Goal: Task Accomplishment & Management: Manage account settings

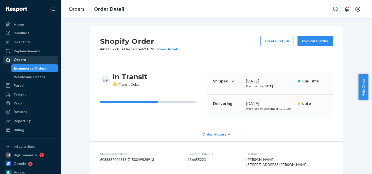
scroll to position [25, 0]
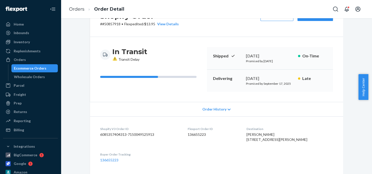
drag, startPoint x: 26, startPoint y: 60, endPoint x: 105, endPoint y: 20, distance: 88.8
click at [26, 60] on div "Orders" at bounding box center [31, 59] width 54 height 7
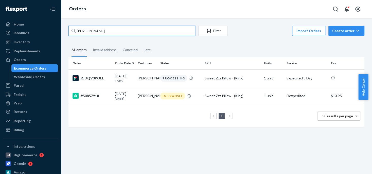
drag, startPoint x: 103, startPoint y: 30, endPoint x: 71, endPoint y: 29, distance: 32.2
click at [71, 29] on div "[PERSON_NAME]" at bounding box center [131, 31] width 127 height 10
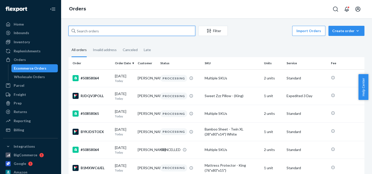
paste input "50857780"
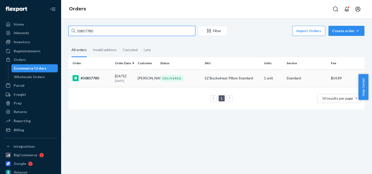
type input "50857780"
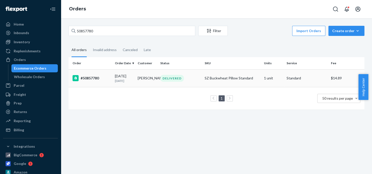
click at [168, 80] on div "DELIVERED" at bounding box center [172, 78] width 24 height 7
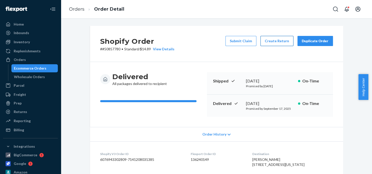
click at [273, 43] on button "Create Return" at bounding box center [276, 41] width 33 height 10
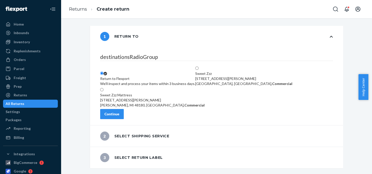
click at [150, 81] on div "We'll inspect and process your items within 3 business days." at bounding box center [147, 83] width 95 height 5
click at [103, 72] on input "Return to Flexport We'll inspect and process your items within 3 business days." at bounding box center [101, 73] width 3 height 3
click at [119, 117] on div "Continue" at bounding box center [111, 114] width 15 height 5
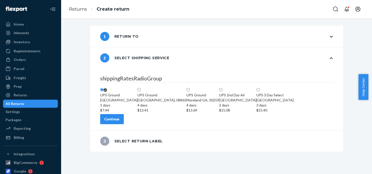
click at [137, 103] on div "1 days" at bounding box center [118, 105] width 37 height 5
click at [103, 89] on input "[GEOGRAPHIC_DATA] 1 days $7.44" at bounding box center [101, 89] width 3 height 3
click at [119, 122] on div "Continue" at bounding box center [111, 119] width 15 height 5
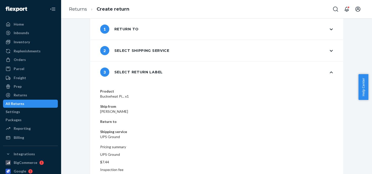
scroll to position [10, 0]
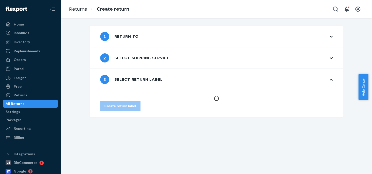
scroll to position [0, 0]
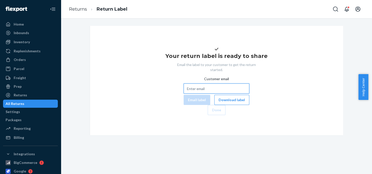
click at [184, 94] on input "Customer email" at bounding box center [217, 89] width 66 height 10
paste input "[EMAIL_ADDRESS][DOMAIN_NAME]"
type input "[EMAIL_ADDRESS][DOMAIN_NAME]"
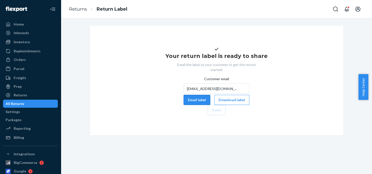
click at [184, 105] on button "Email label" at bounding box center [197, 100] width 27 height 10
